Goal: Task Accomplishment & Management: Manage account settings

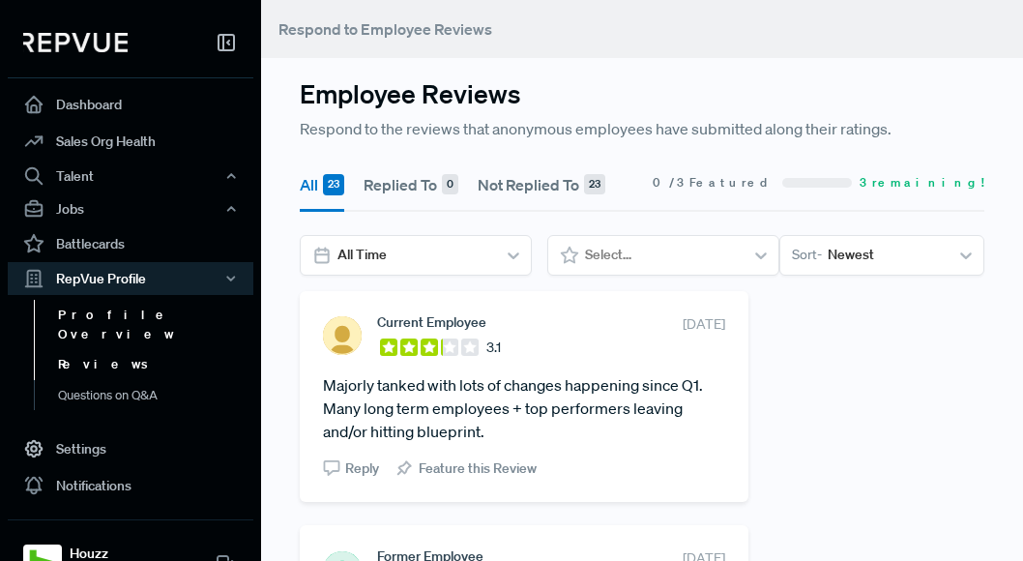
click at [145, 314] on link "Profile Overview" at bounding box center [157, 324] width 246 height 49
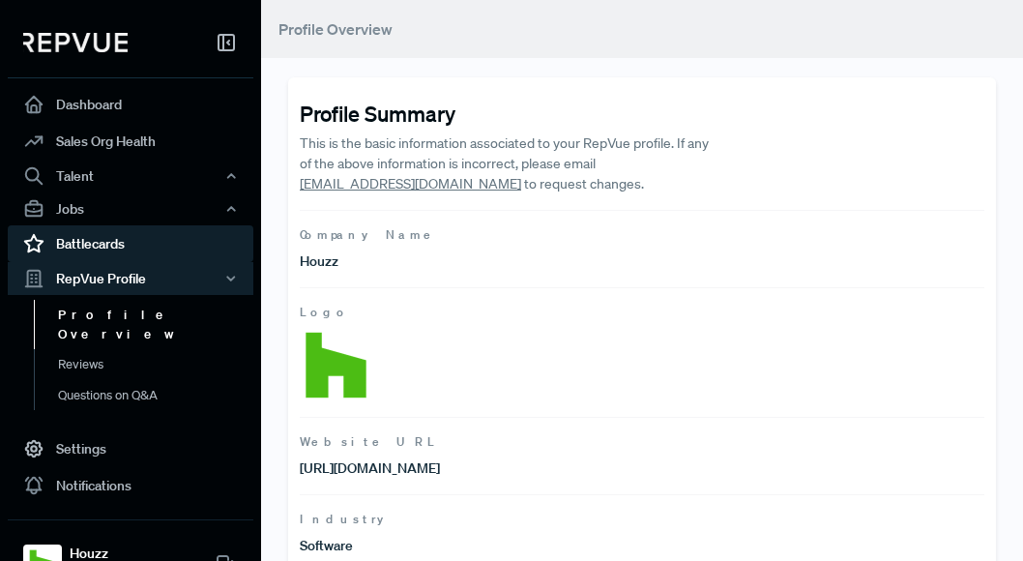
click at [142, 251] on link "Battlecards" at bounding box center [131, 243] width 246 height 37
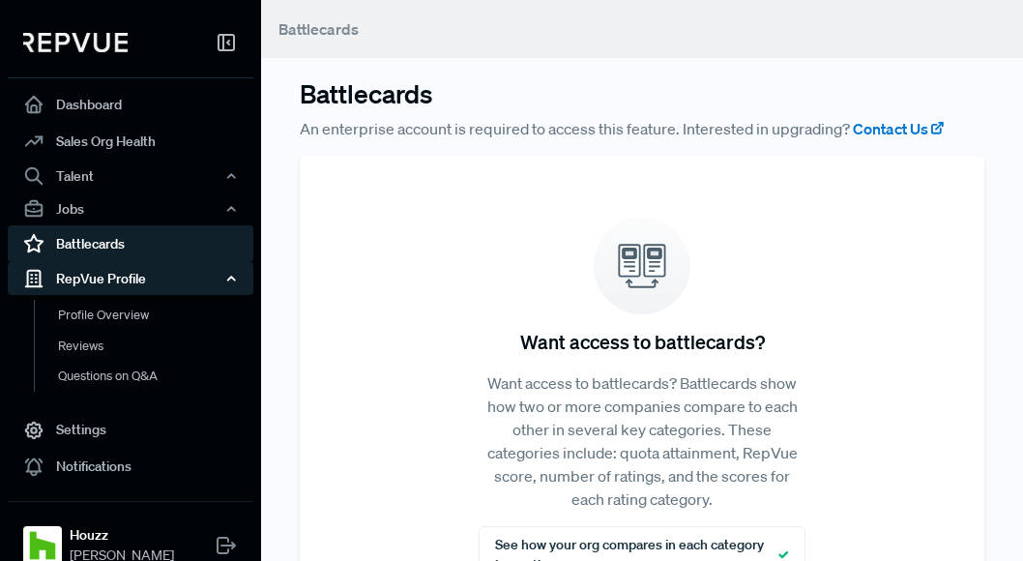
click at [138, 280] on div "RepVue Profile" at bounding box center [131, 278] width 246 height 33
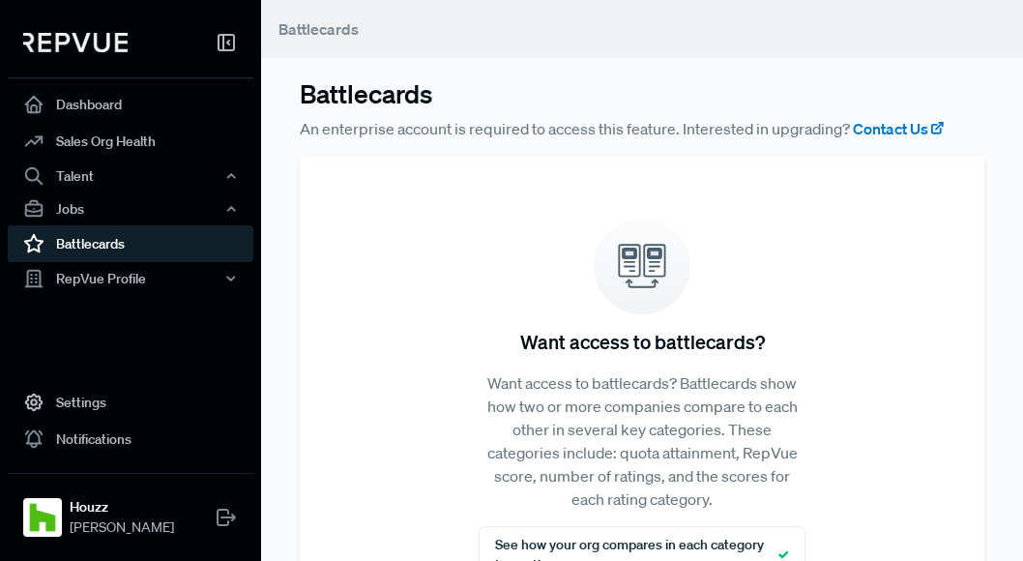
click at [133, 249] on link "Battlecards" at bounding box center [131, 243] width 246 height 37
click at [103, 241] on link "Battlecards" at bounding box center [131, 243] width 246 height 37
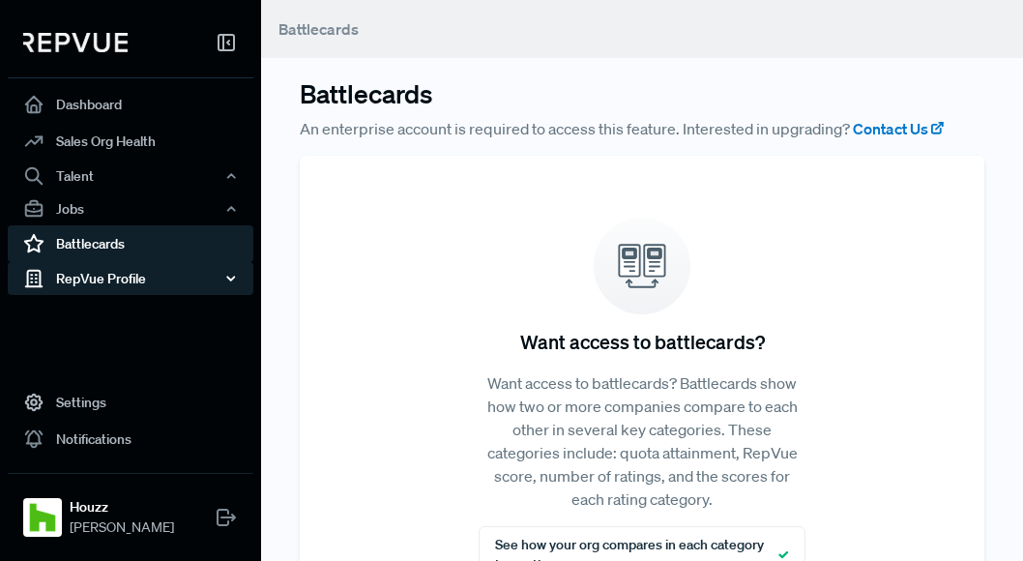
click at [201, 285] on div "RepVue Profile" at bounding box center [131, 278] width 246 height 33
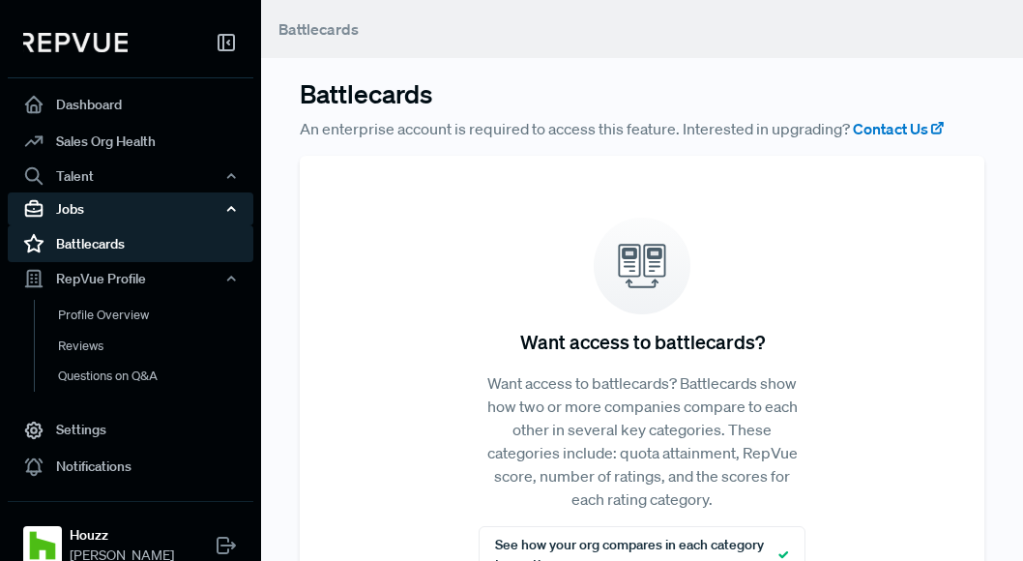
click at [159, 215] on div "Jobs" at bounding box center [131, 208] width 246 height 33
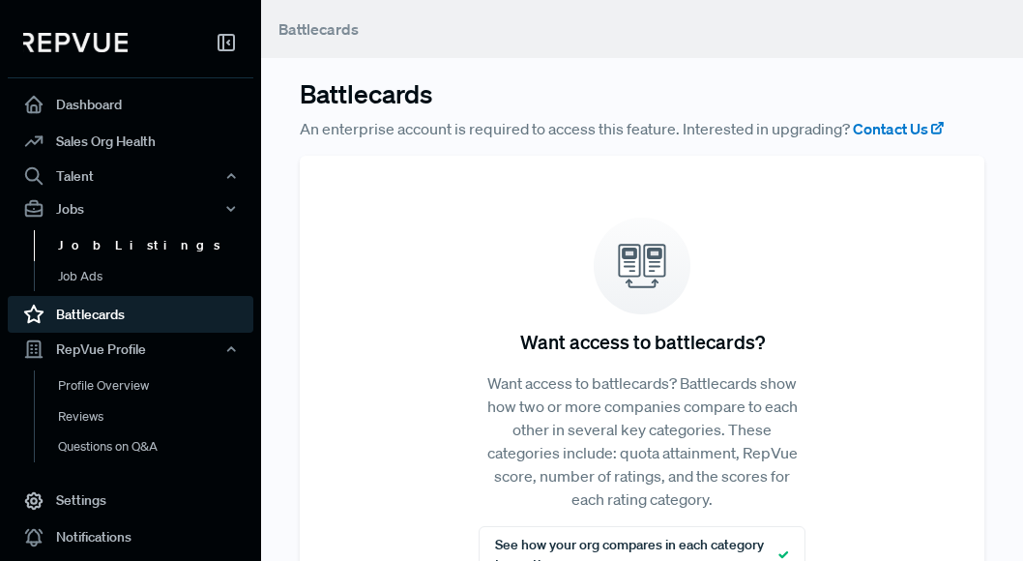
click at [145, 239] on link "Job Listings" at bounding box center [157, 245] width 246 height 31
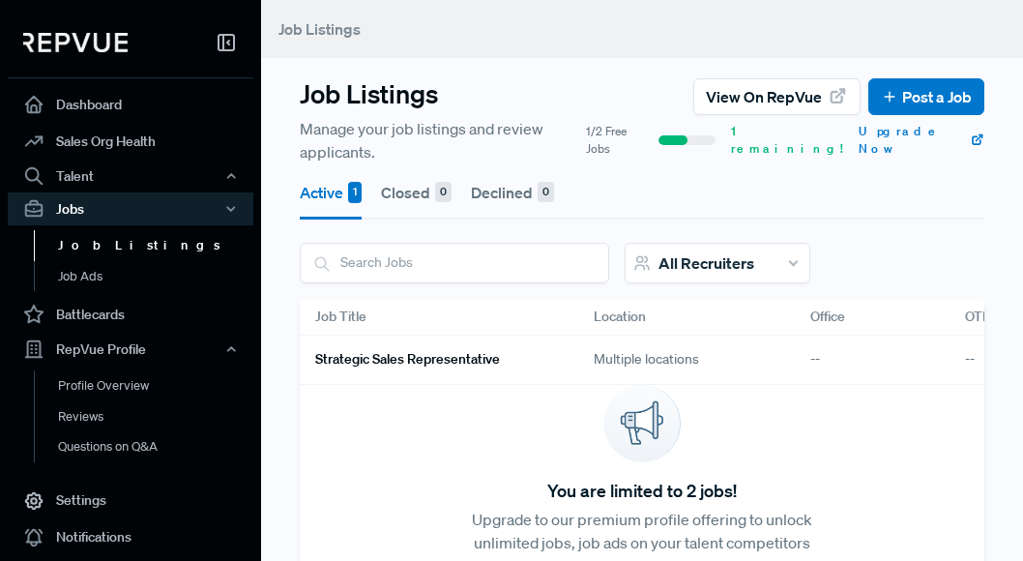
click at [124, 252] on link "Job Listings" at bounding box center [157, 245] width 246 height 31
click at [110, 278] on link "Job Ads" at bounding box center [157, 276] width 246 height 31
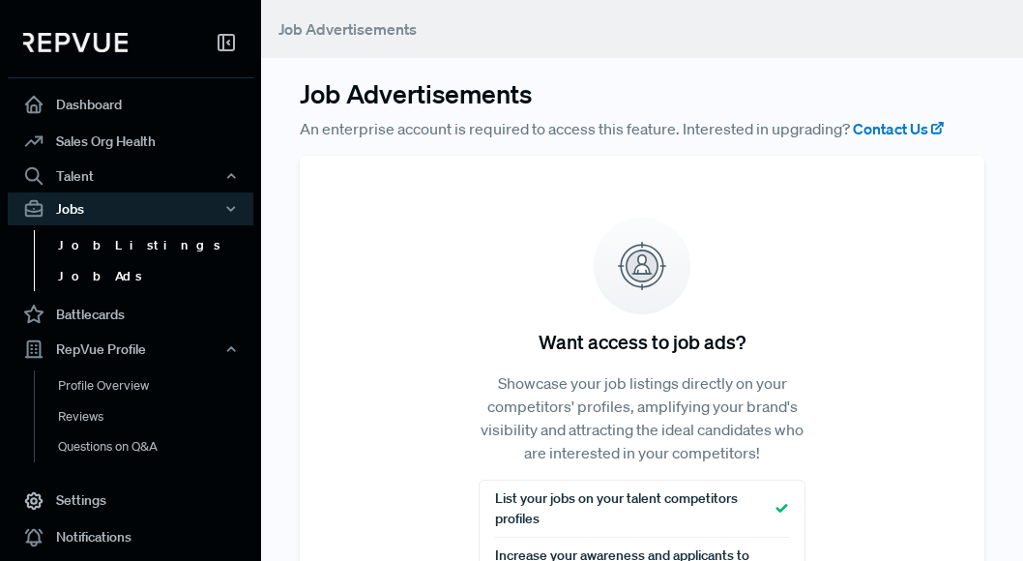
click at [118, 249] on link "Job Listings" at bounding box center [157, 245] width 246 height 31
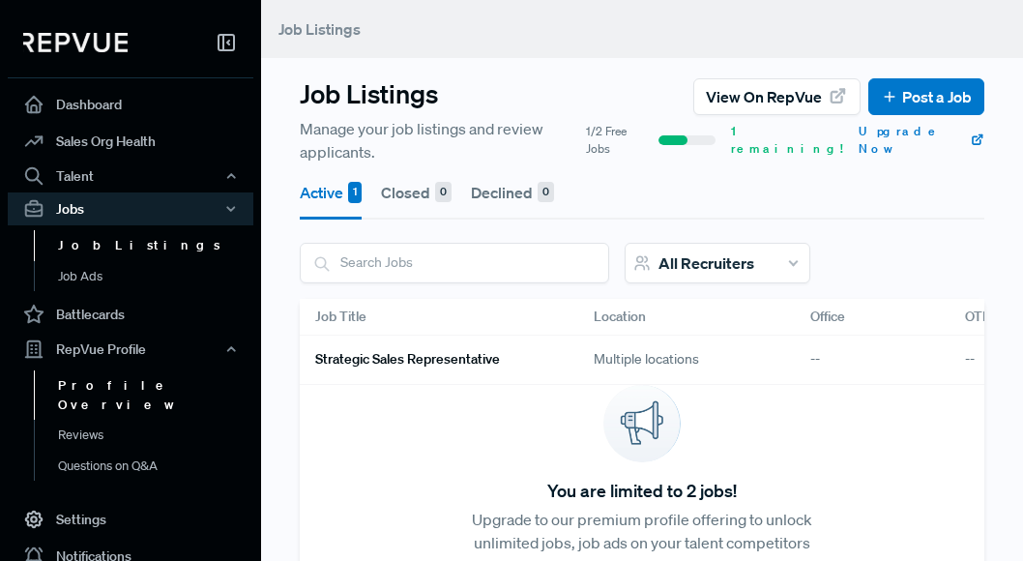
click at [113, 389] on link "Profile Overview" at bounding box center [157, 394] width 246 height 49
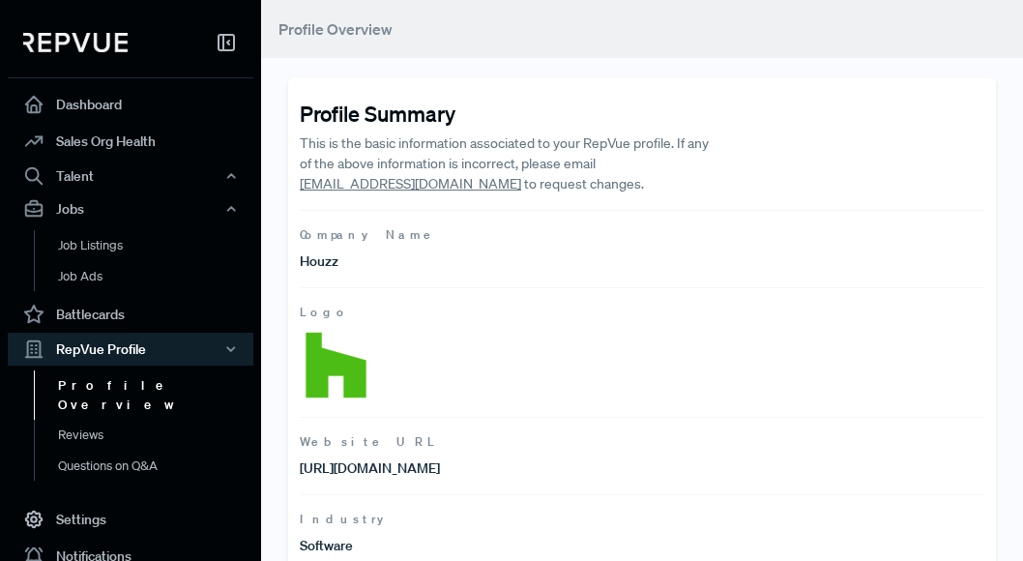
click at [127, 398] on link "Profile Overview" at bounding box center [157, 394] width 246 height 49
click at [98, 420] on link "Reviews" at bounding box center [157, 435] width 246 height 31
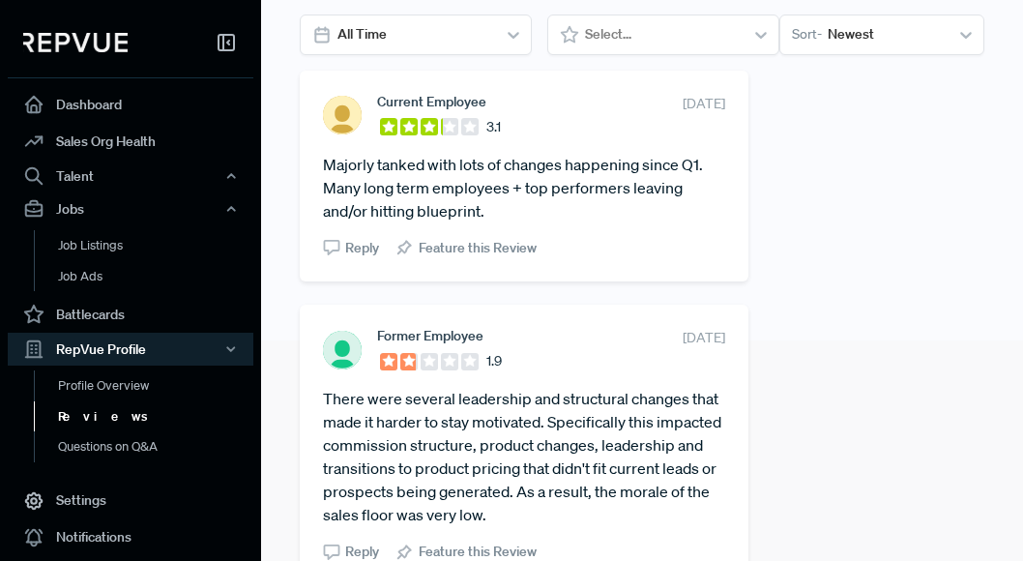
scroll to position [227, 0]
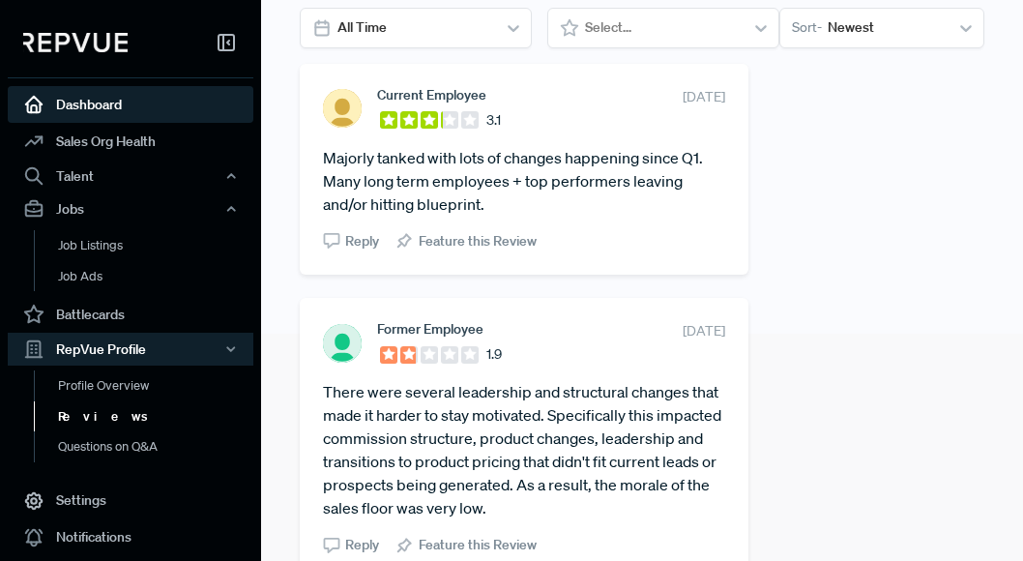
click at [88, 108] on link "Dashboard" at bounding box center [131, 104] width 246 height 37
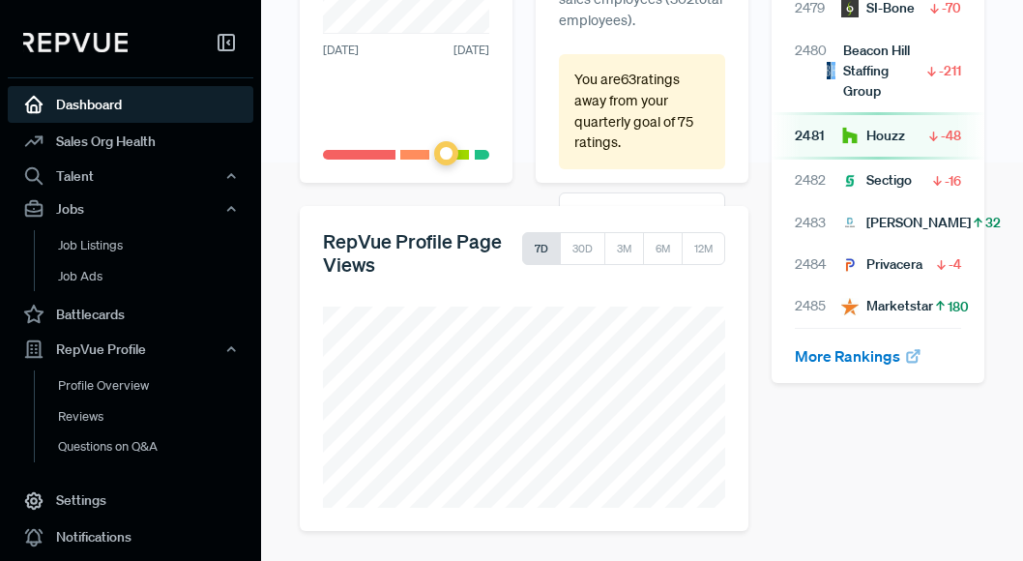
scroll to position [393, 0]
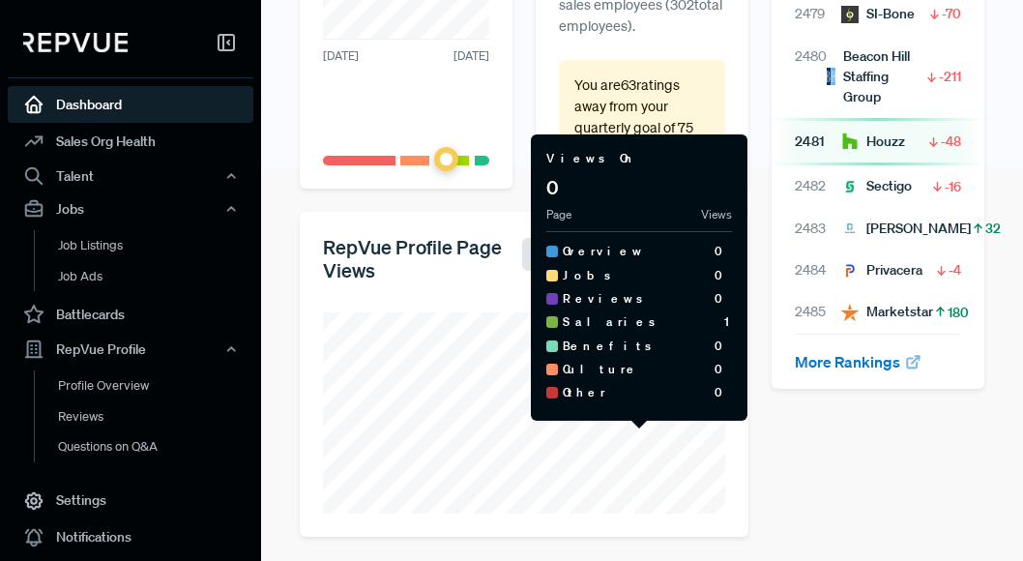
click at [650, 396] on div "Other 0" at bounding box center [639, 392] width 186 height 23
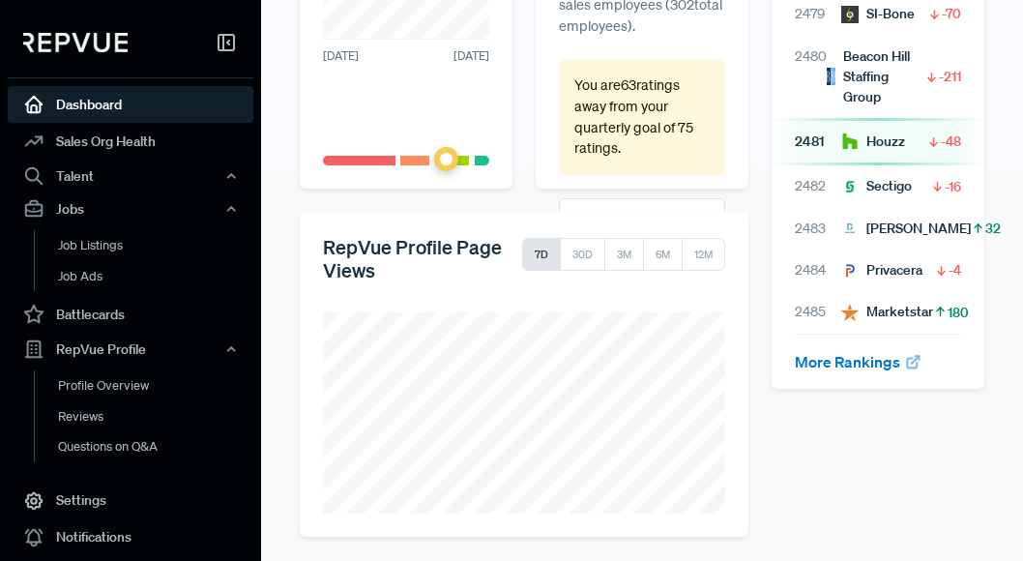
click at [750, 532] on div "RepVue Profile Page Views 7D 30D 3M 6M 12M" at bounding box center [524, 374] width 472 height 325
click at [582, 255] on button "30D" at bounding box center [582, 254] width 45 height 33
click at [535, 259] on button "7D" at bounding box center [541, 254] width 39 height 33
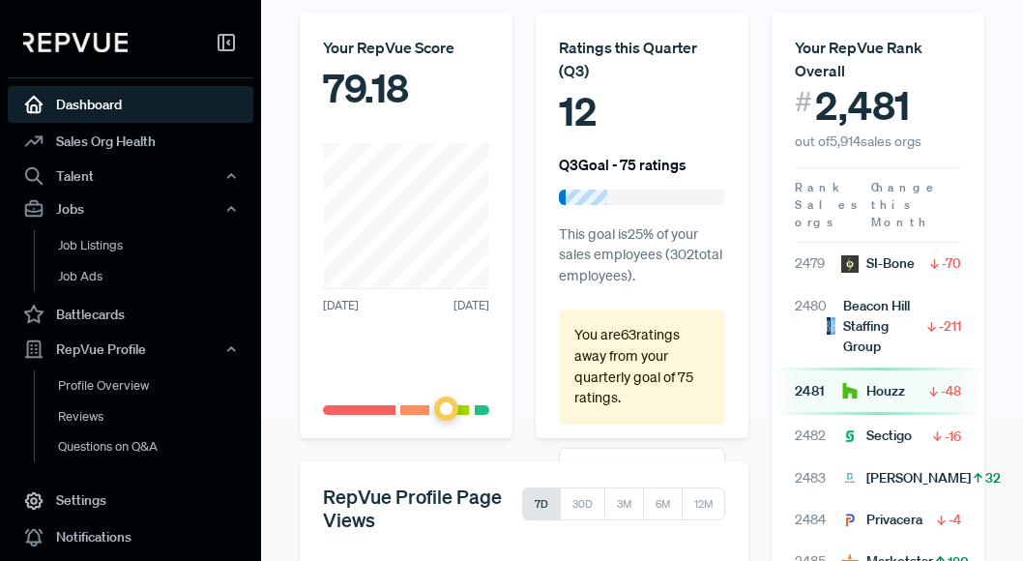
scroll to position [0, 0]
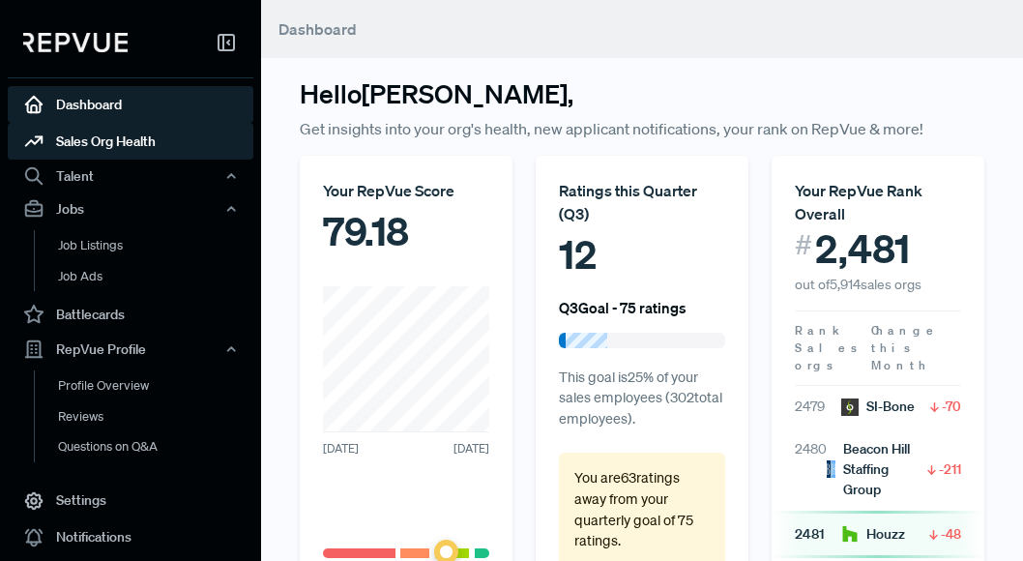
click at [112, 150] on link "Sales Org Health" at bounding box center [131, 141] width 246 height 37
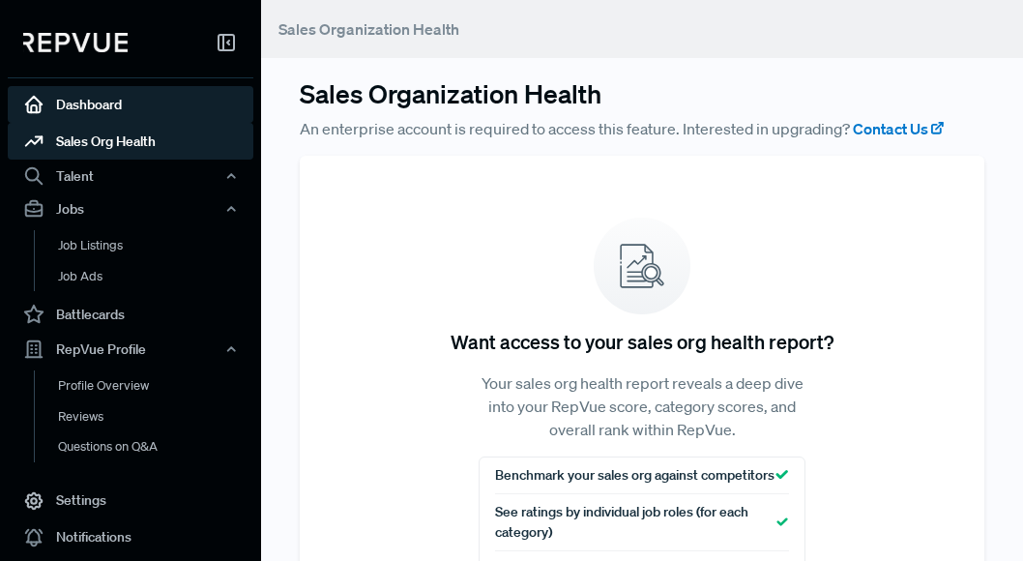
click at [163, 113] on link "Dashboard" at bounding box center [131, 104] width 246 height 37
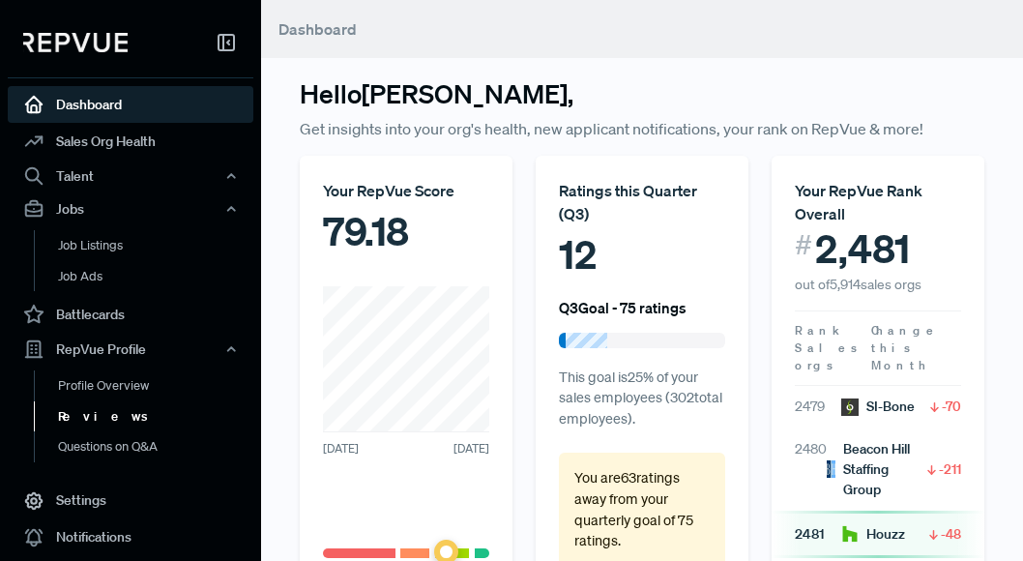
click at [68, 423] on link "Reviews" at bounding box center [157, 416] width 246 height 31
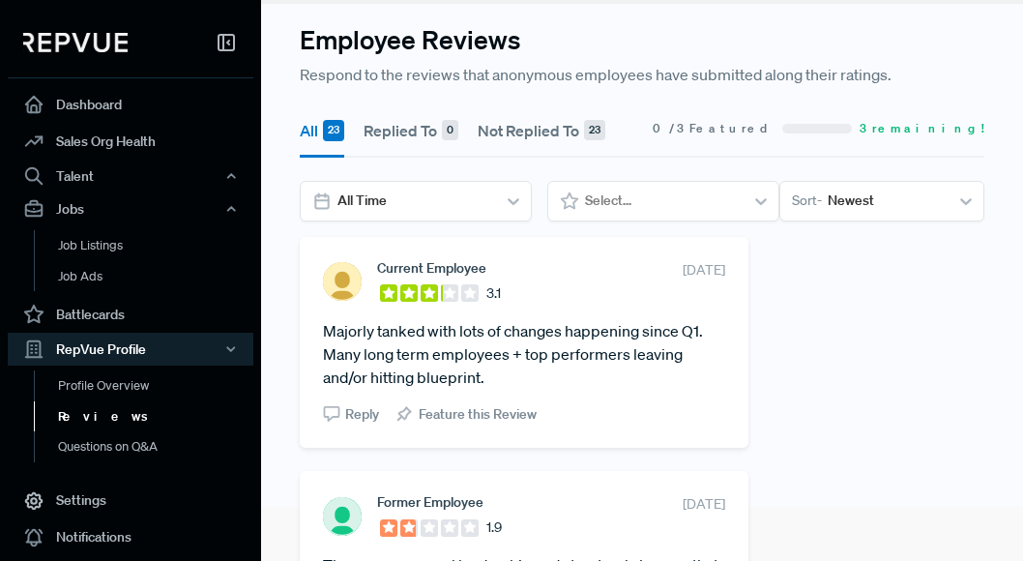
scroll to position [57, 0]
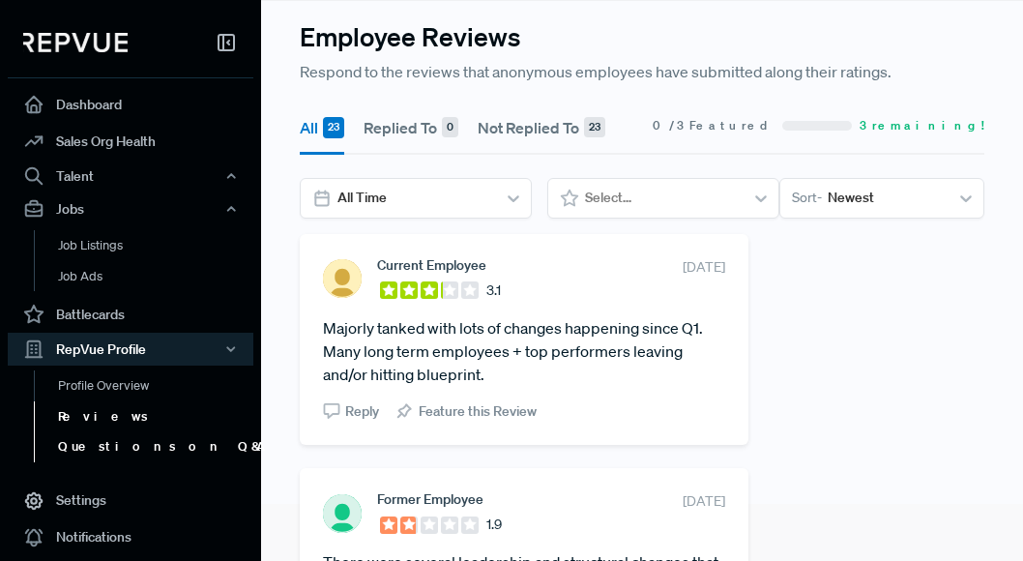
click at [180, 440] on link "Questions on Q&A" at bounding box center [157, 446] width 246 height 31
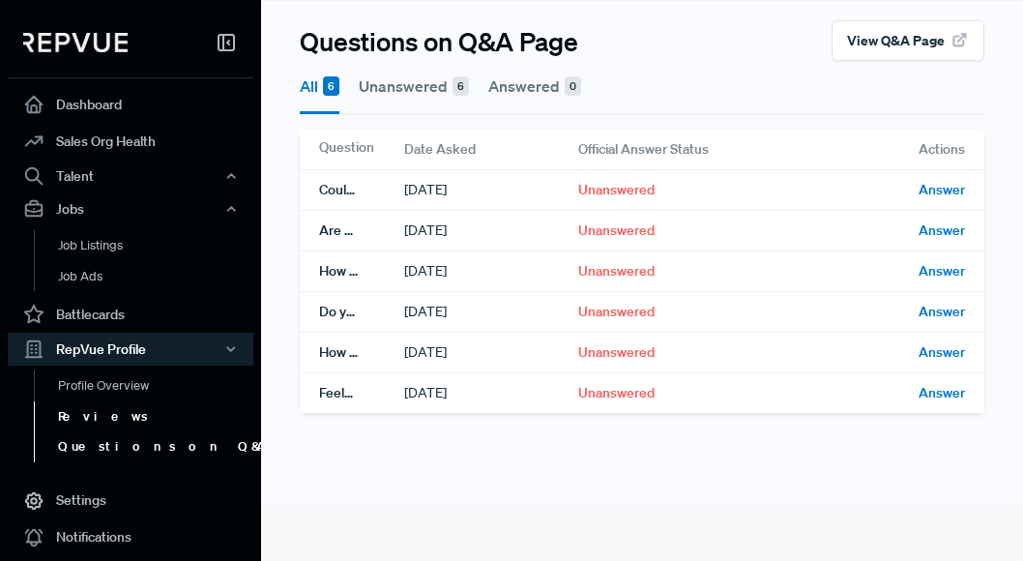
click at [96, 414] on link "Reviews" at bounding box center [157, 416] width 246 height 31
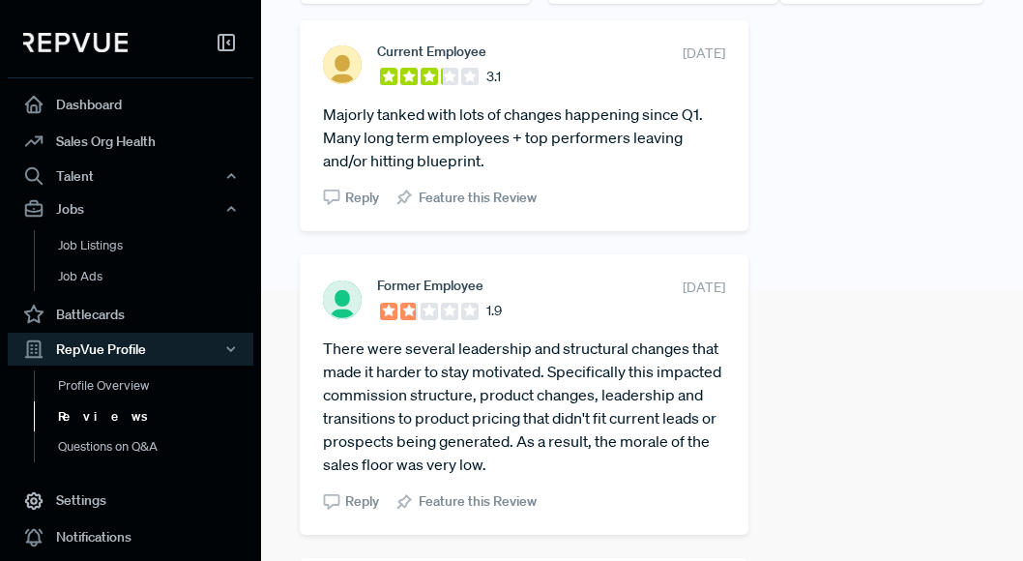
scroll to position [273, 0]
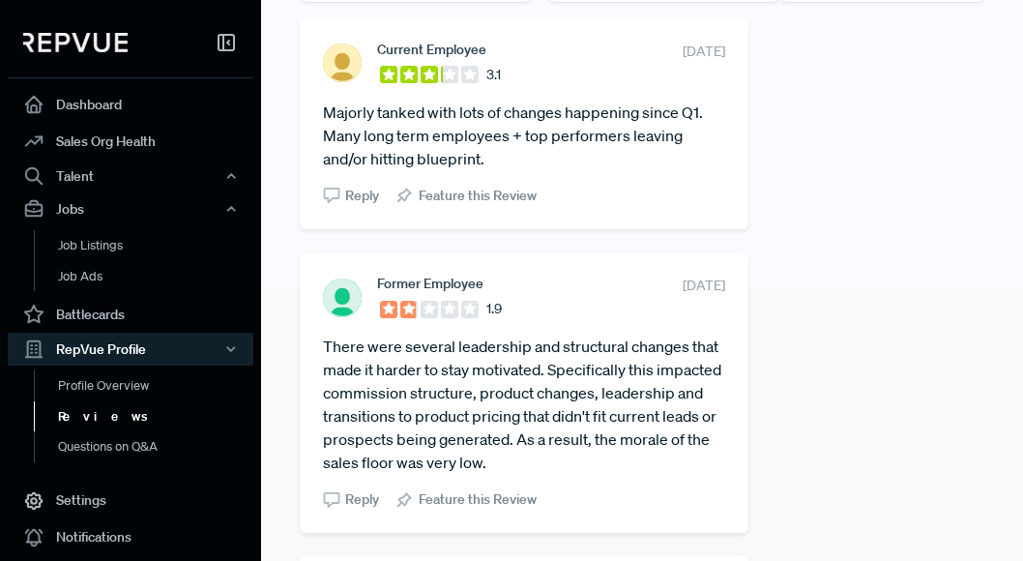
click at [167, 415] on link "Reviews" at bounding box center [157, 416] width 246 height 31
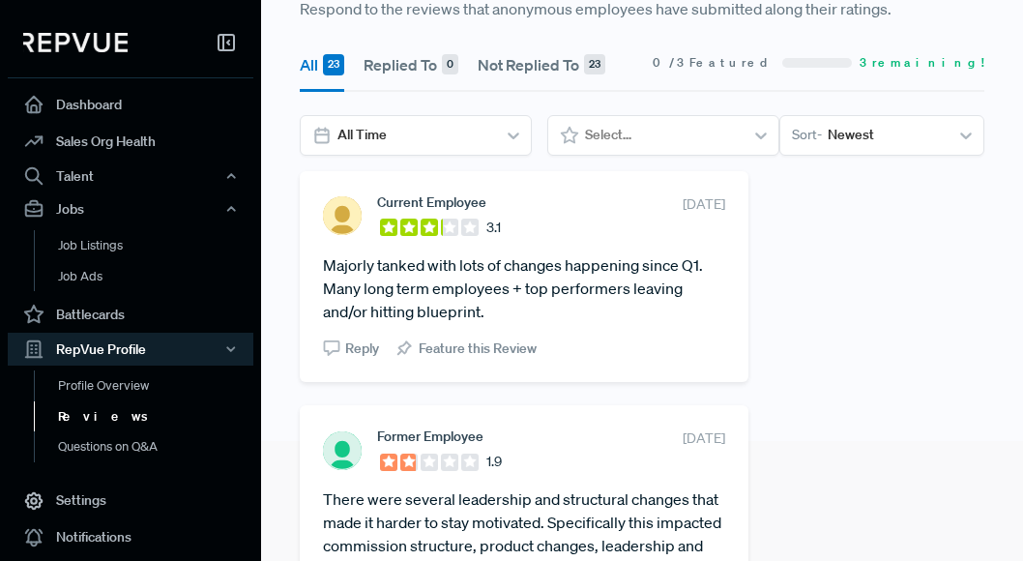
scroll to position [52, 0]
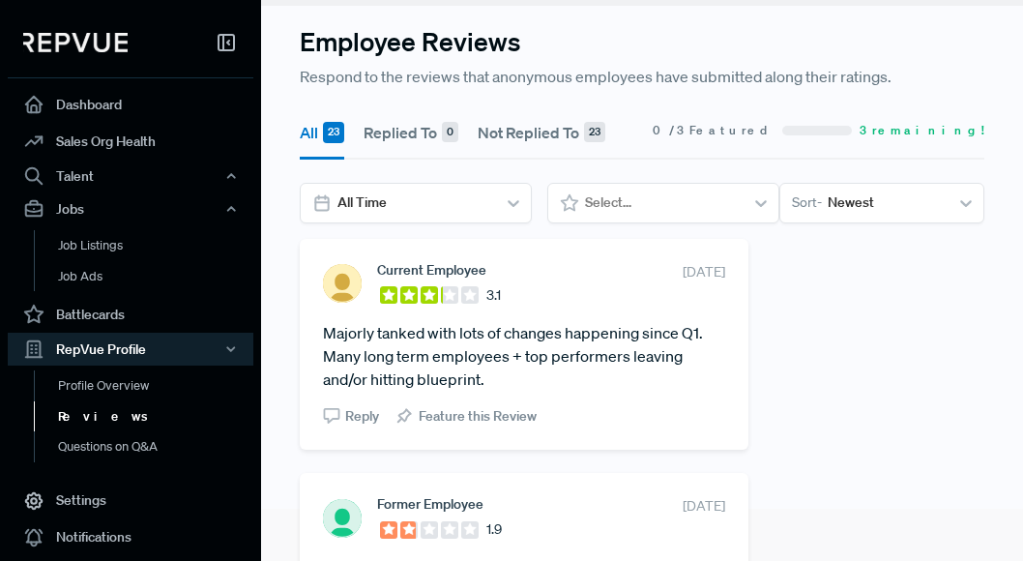
click at [876, 225] on div "All 23 Replied To 0 Not Replied To 23 0 / 3 Featured 3 remaining! All Time Sele…" at bounding box center [642, 170] width 708 height 135
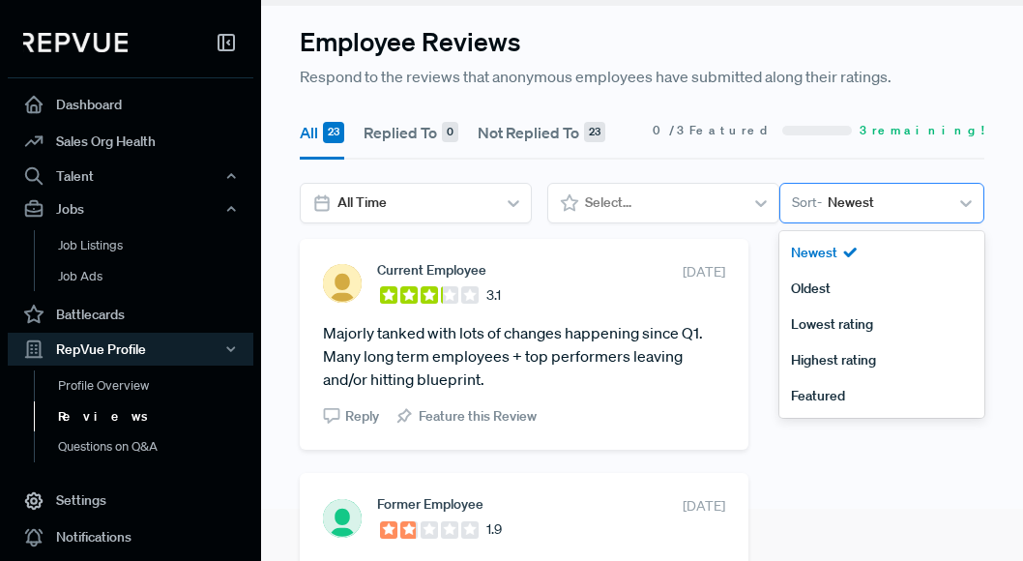
click at [863, 200] on div at bounding box center [885, 203] width 115 height 24
click at [808, 358] on div "Highest rating" at bounding box center [882, 360] width 205 height 36
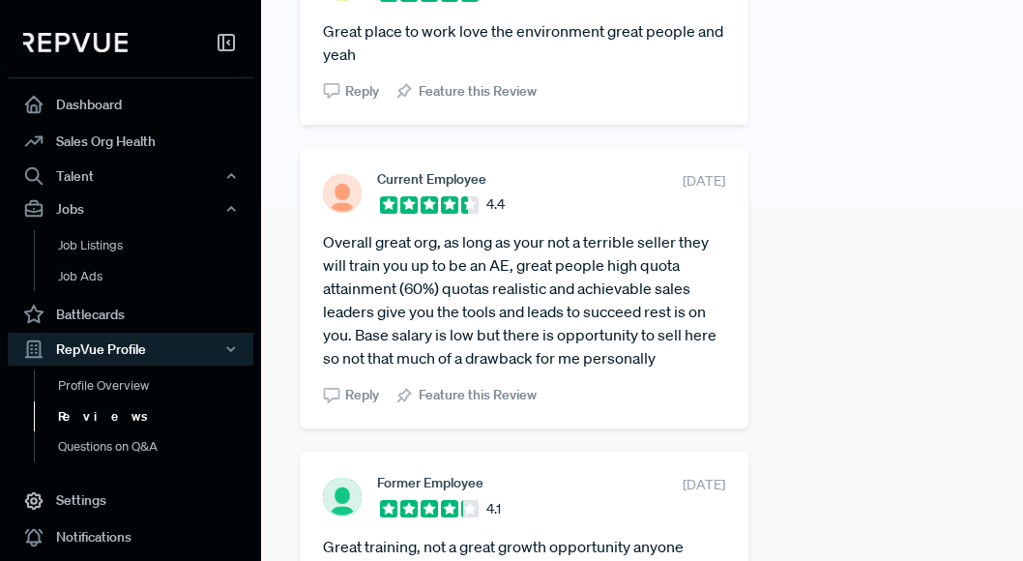
scroll to position [0, 0]
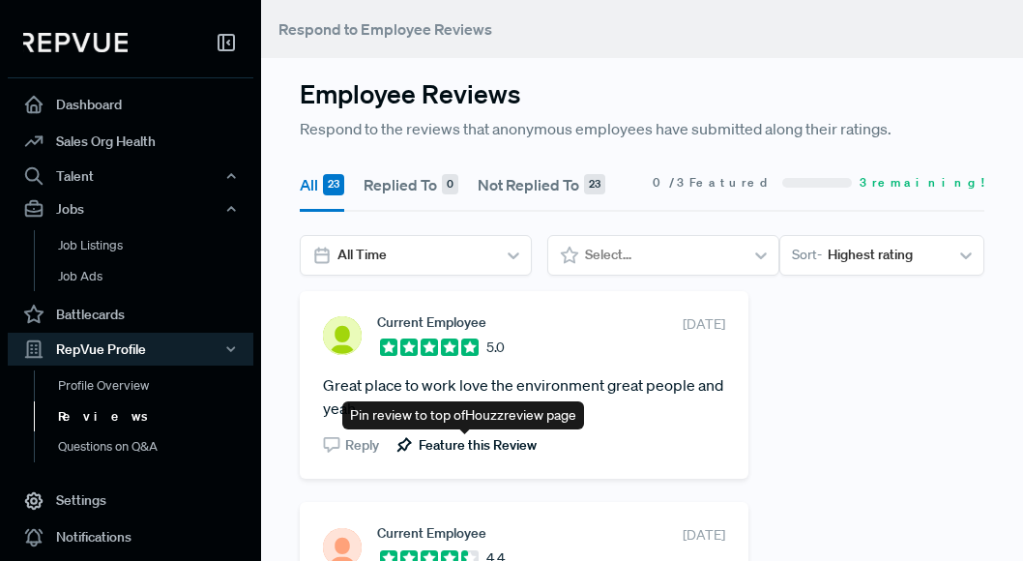
click at [400, 444] on use at bounding box center [404, 445] width 13 height 13
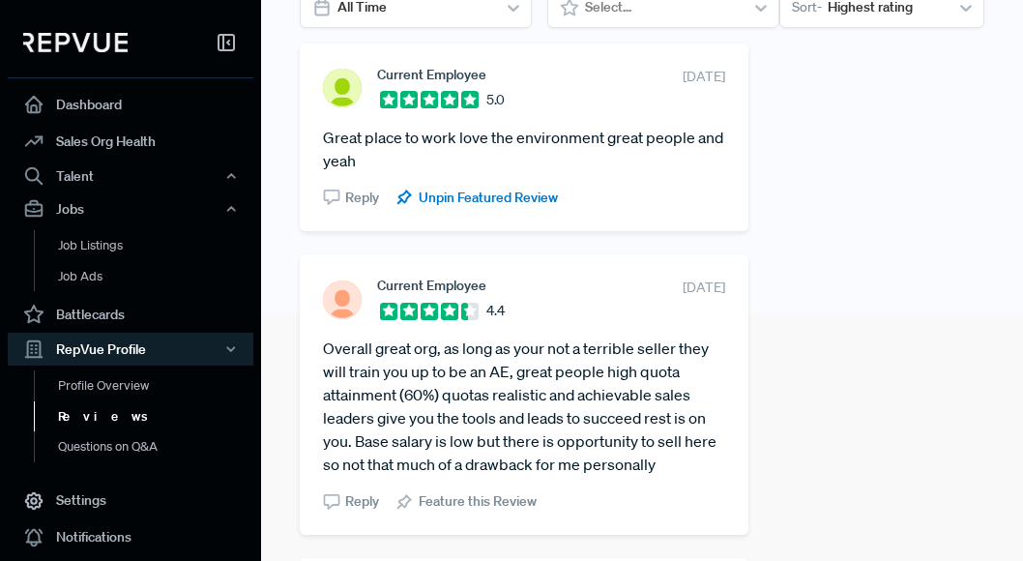
scroll to position [247, 0]
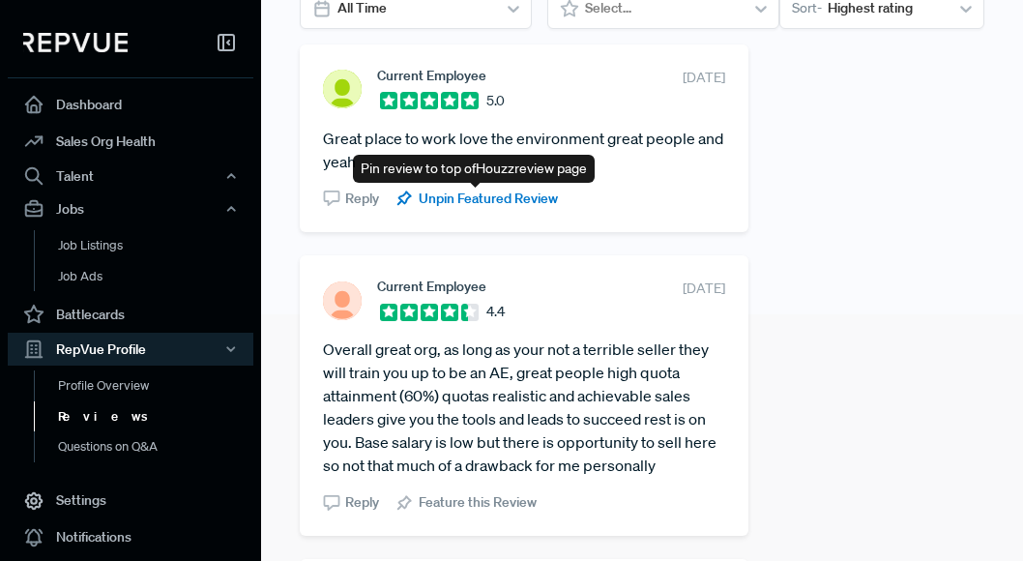
click at [403, 199] on icon at bounding box center [404, 198] width 19 height 19
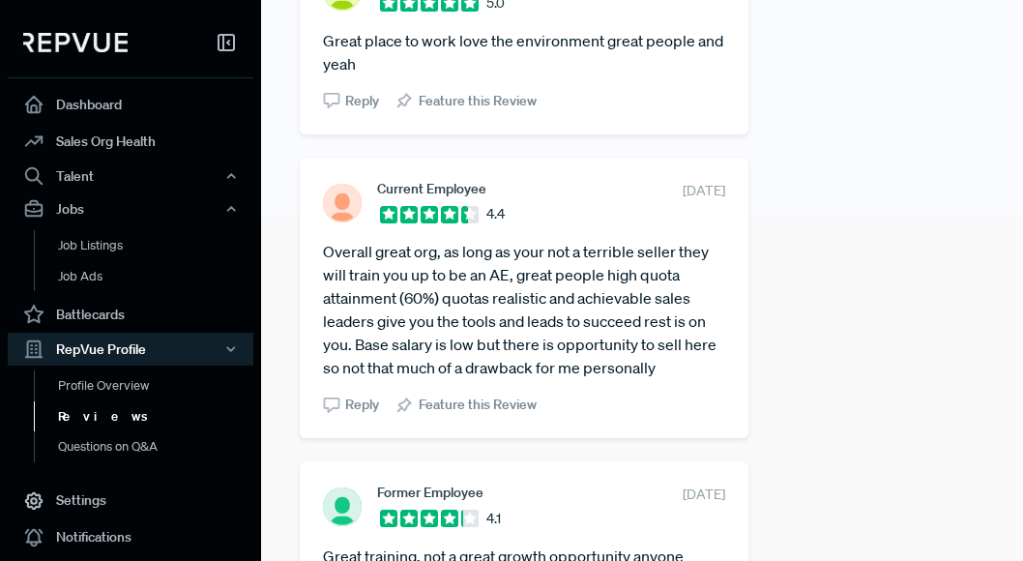
scroll to position [348, 0]
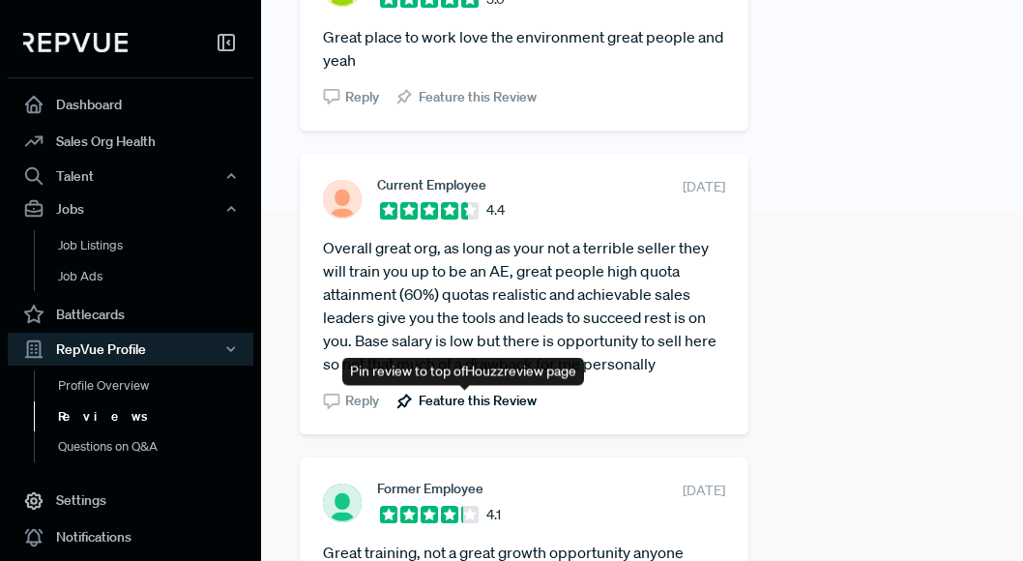
click at [475, 393] on span "Feature this Review" at bounding box center [478, 401] width 118 height 20
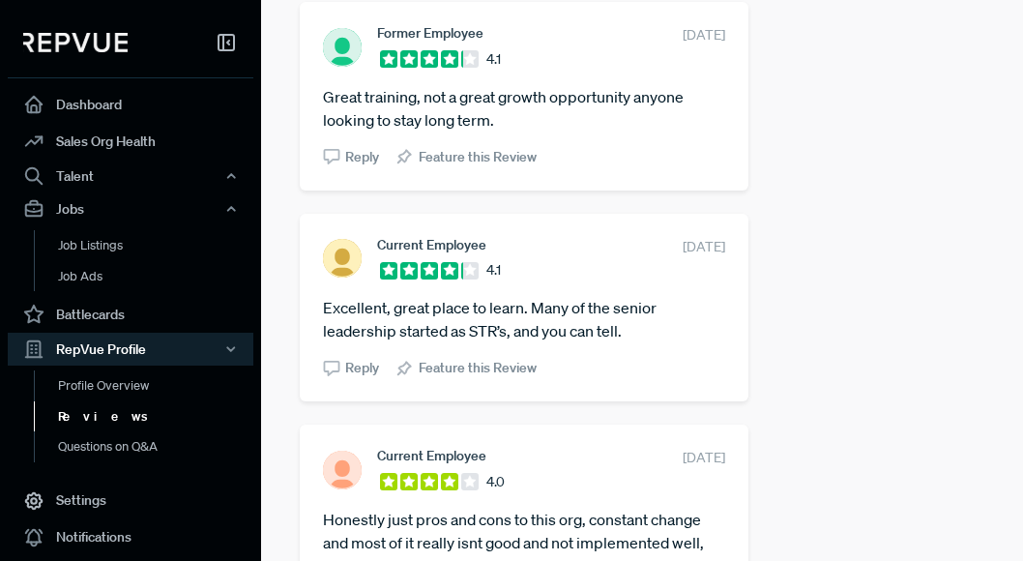
scroll to position [802, 0]
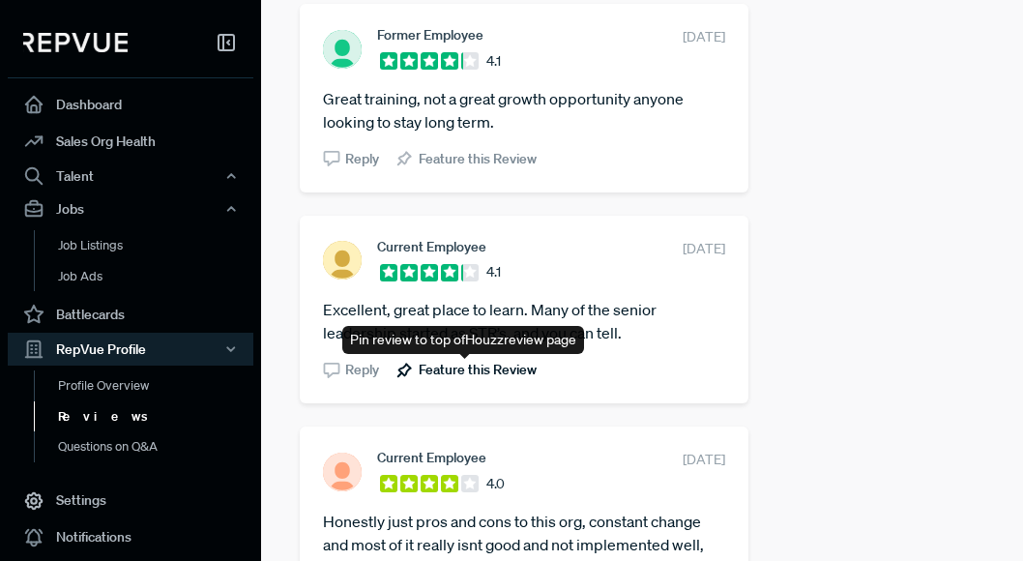
click at [487, 372] on span "Feature this Review" at bounding box center [478, 370] width 118 height 20
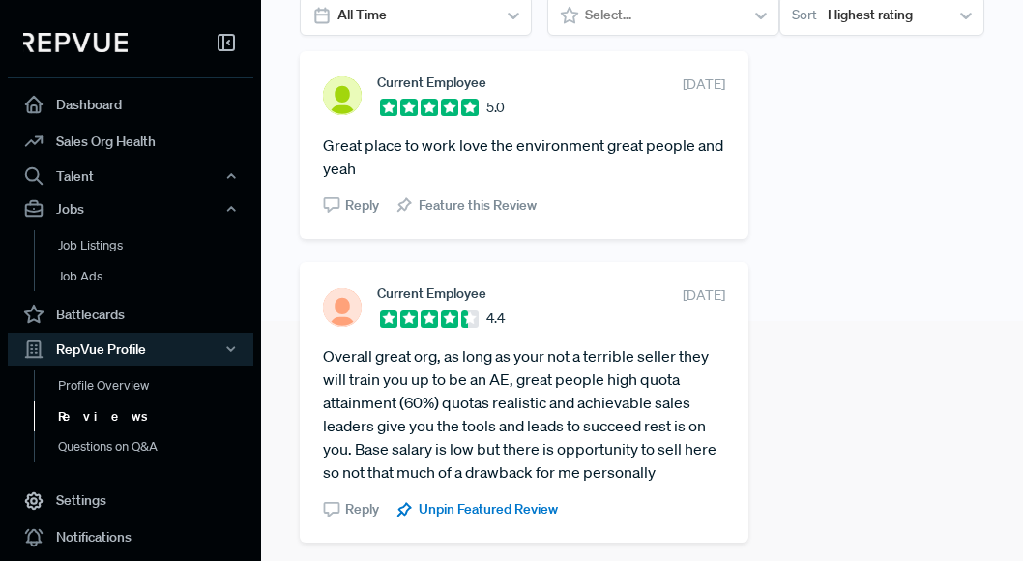
scroll to position [239, 0]
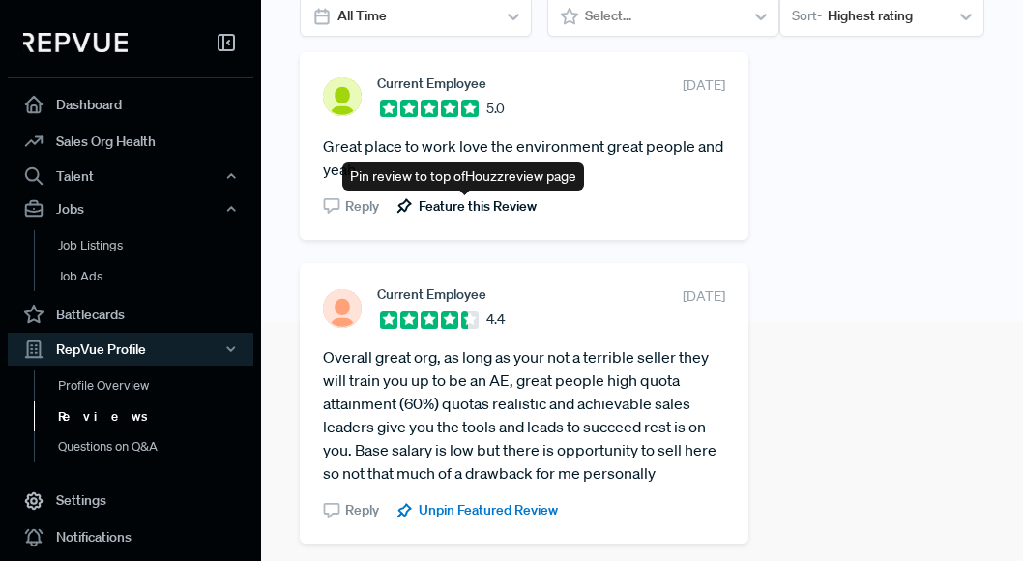
click at [492, 203] on span "Feature this Review" at bounding box center [478, 206] width 118 height 20
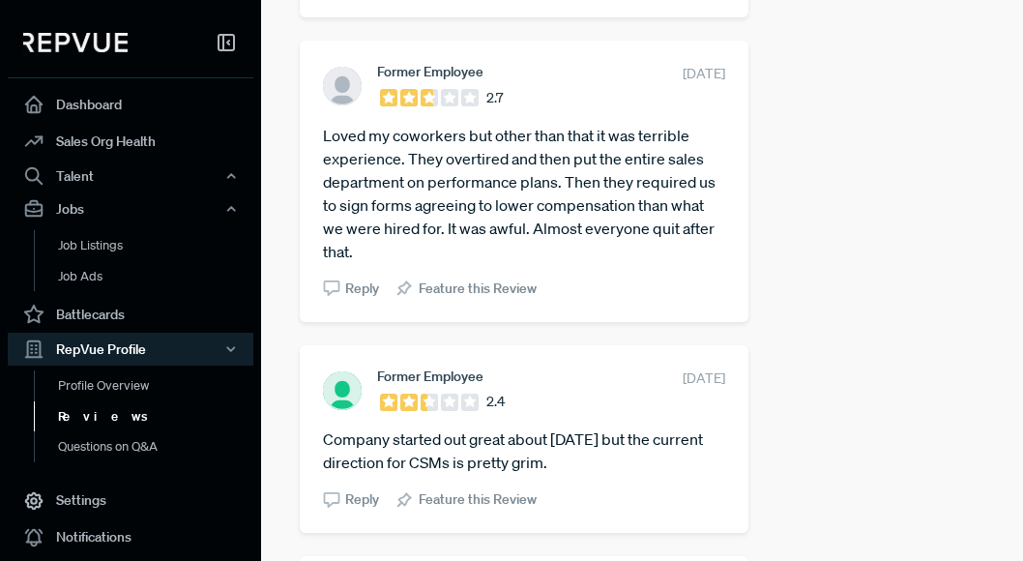
scroll to position [4986, 0]
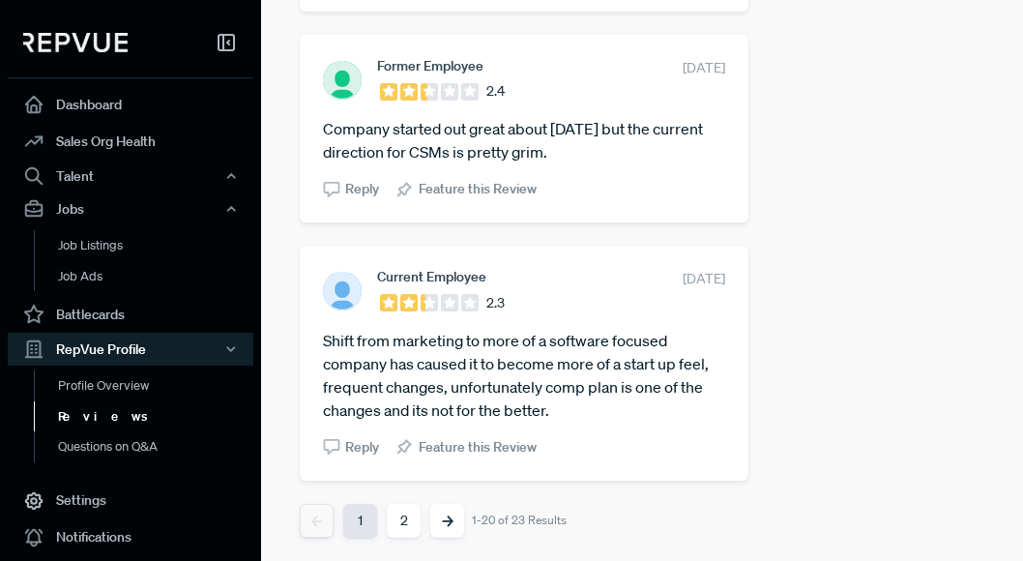
click at [399, 516] on button "2" at bounding box center [404, 521] width 34 height 34
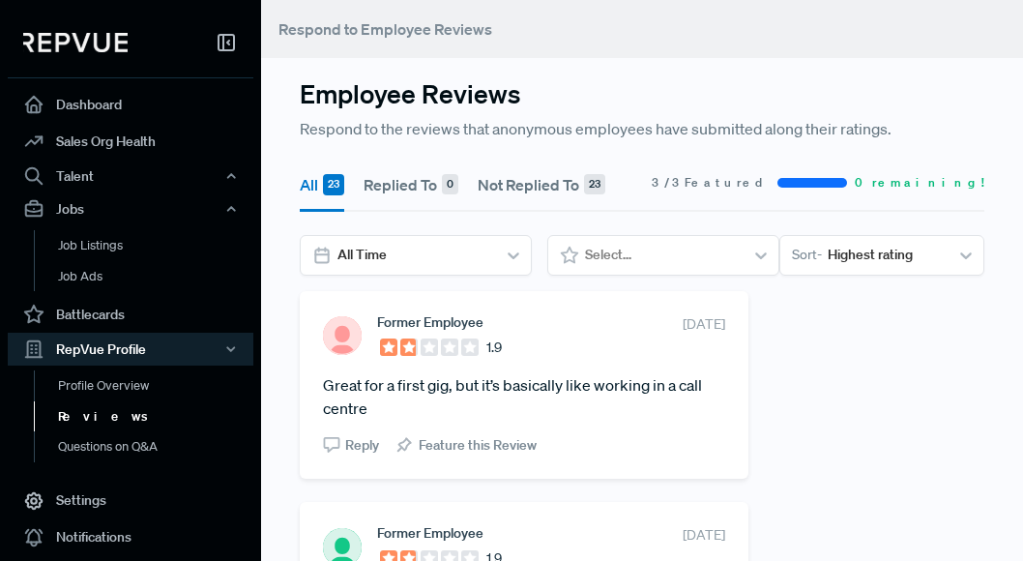
scroll to position [514, 0]
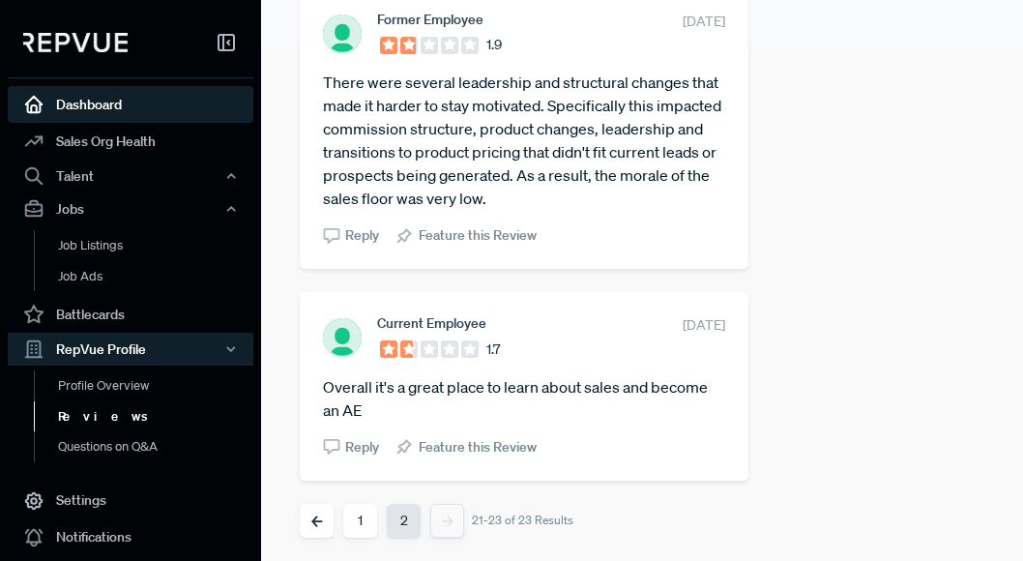
click at [152, 105] on link "Dashboard" at bounding box center [131, 104] width 246 height 37
